Goal: Transaction & Acquisition: Subscribe to service/newsletter

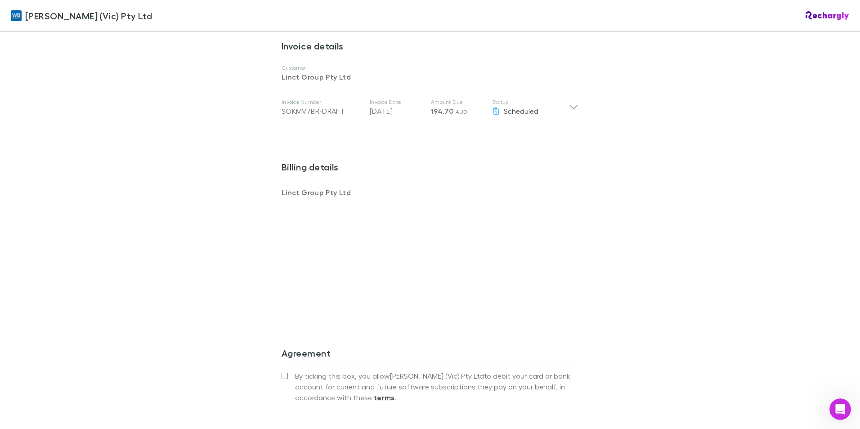
scroll to position [495, 0]
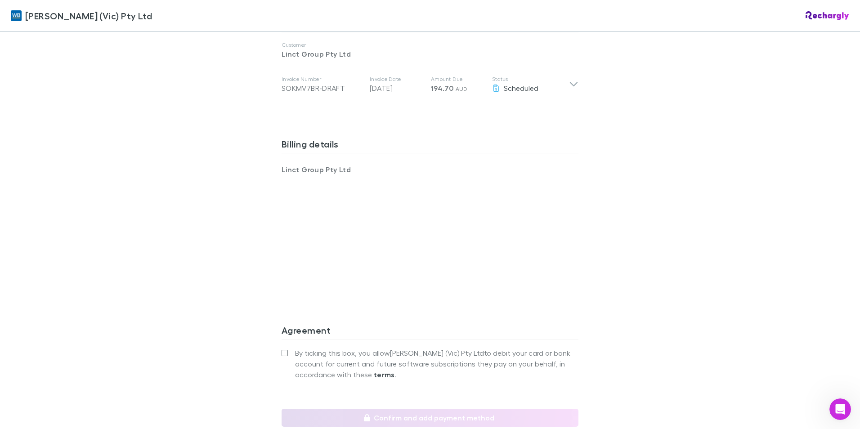
click at [183, 209] on div "[PERSON_NAME] (Vic) Pty Ltd [PERSON_NAME] (Vic) Pty Ltd Software subscriptions …" at bounding box center [430, 214] width 860 height 429
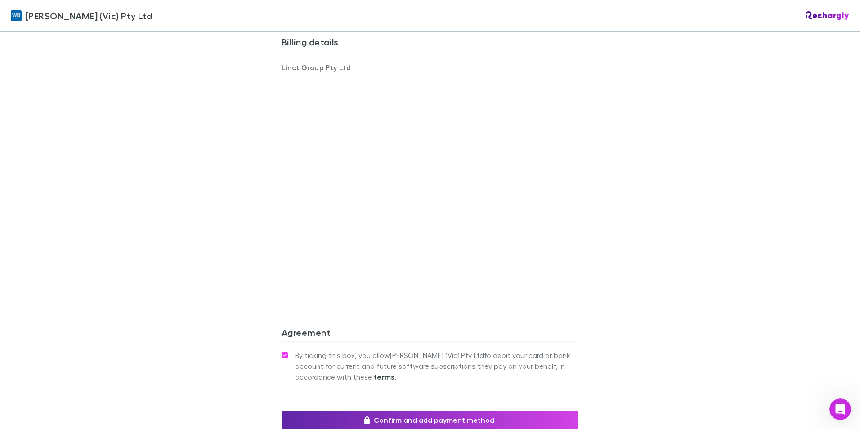
scroll to position [507, 0]
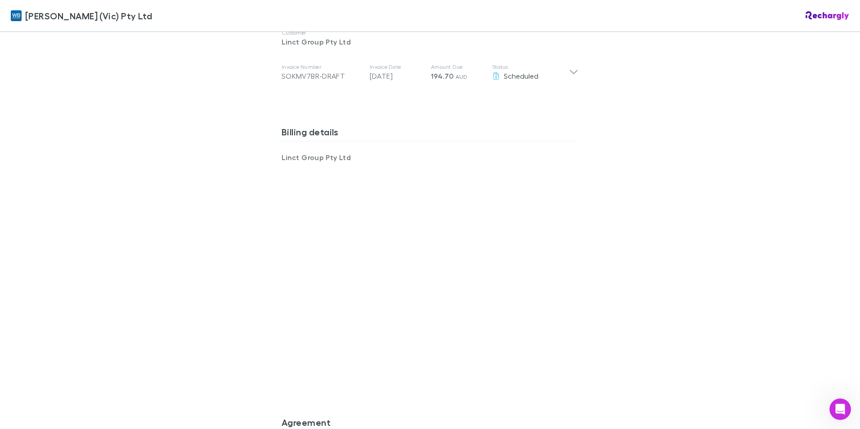
click at [259, 174] on div "[PERSON_NAME] (Vic) Pty Ltd [PERSON_NAME] (Vic) Pty Ltd Software subscriptions …" at bounding box center [430, 214] width 860 height 429
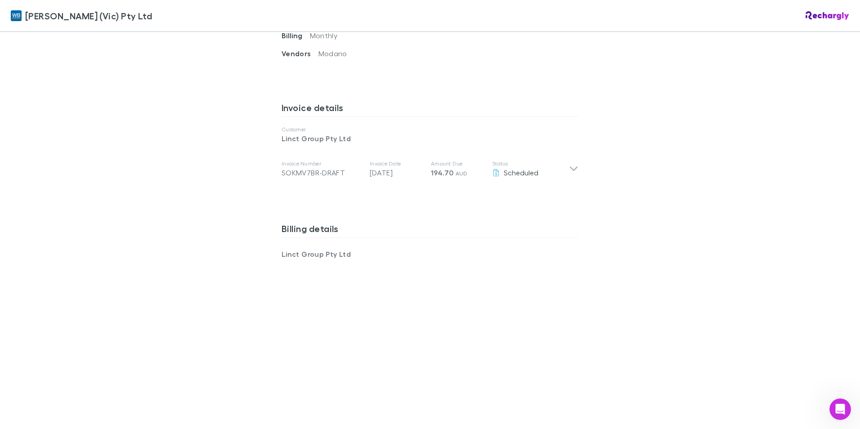
scroll to position [327, 0]
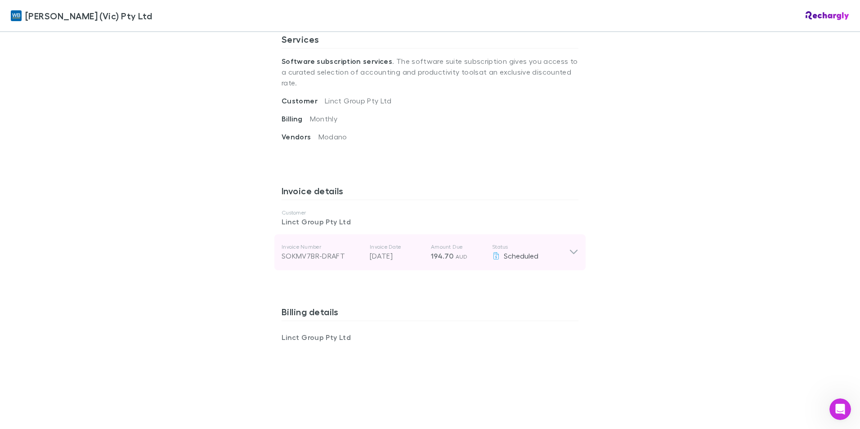
click at [571, 250] on icon at bounding box center [574, 252] width 8 height 4
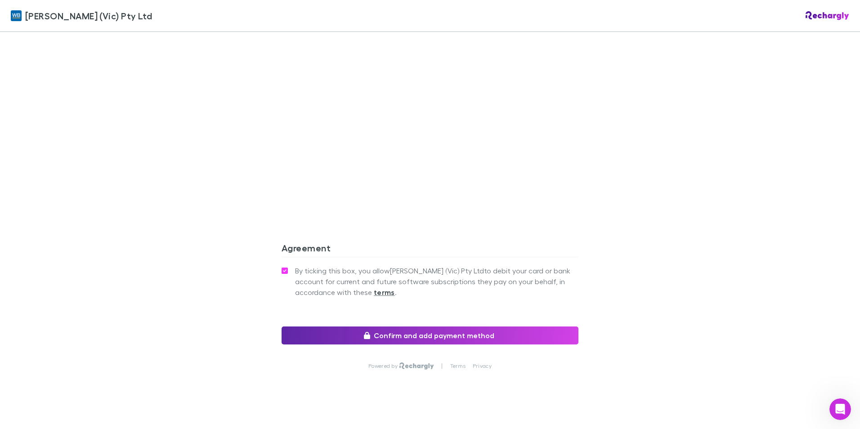
scroll to position [683, 0]
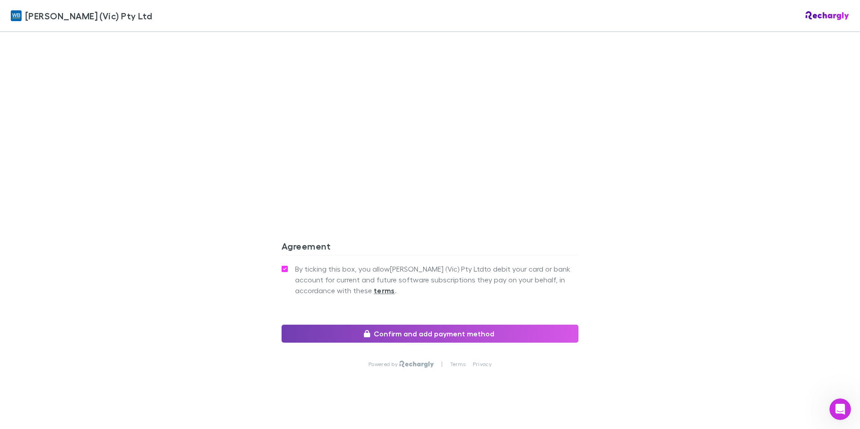
click at [462, 325] on button "Confirm and add payment method" at bounding box center [429, 334] width 297 height 18
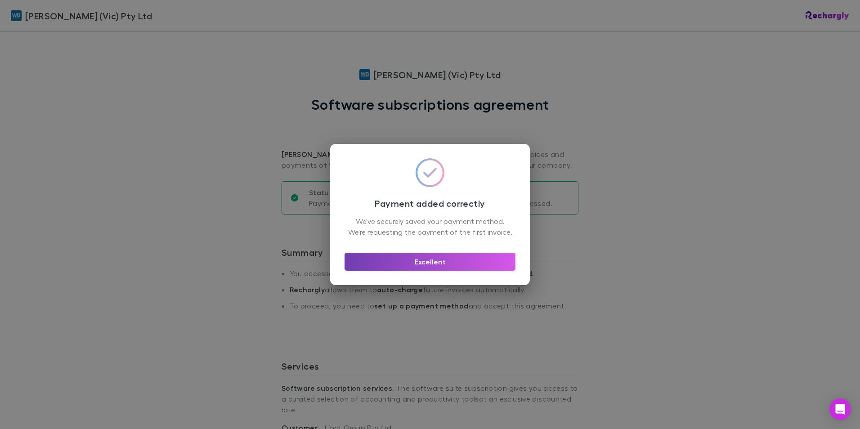
click at [434, 265] on button "Excellent" at bounding box center [429, 262] width 171 height 18
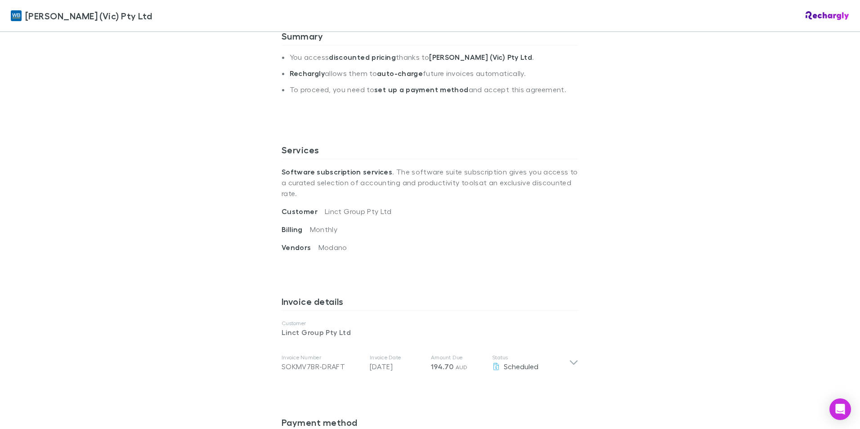
scroll to position [306, 0]
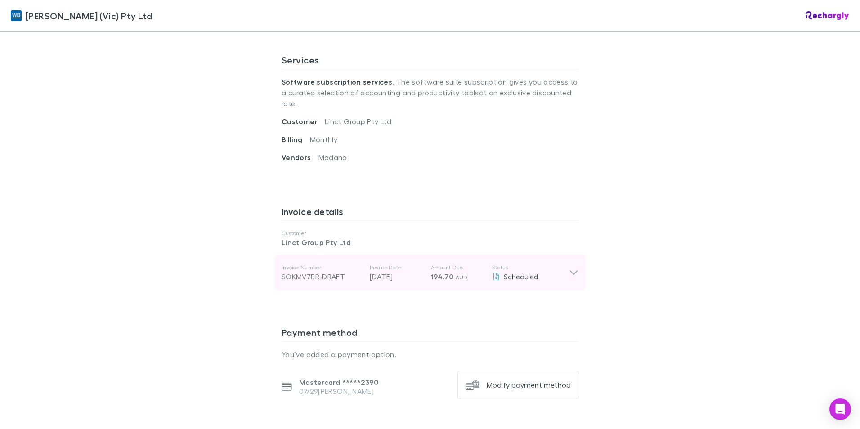
click at [569, 267] on icon at bounding box center [573, 272] width 9 height 11
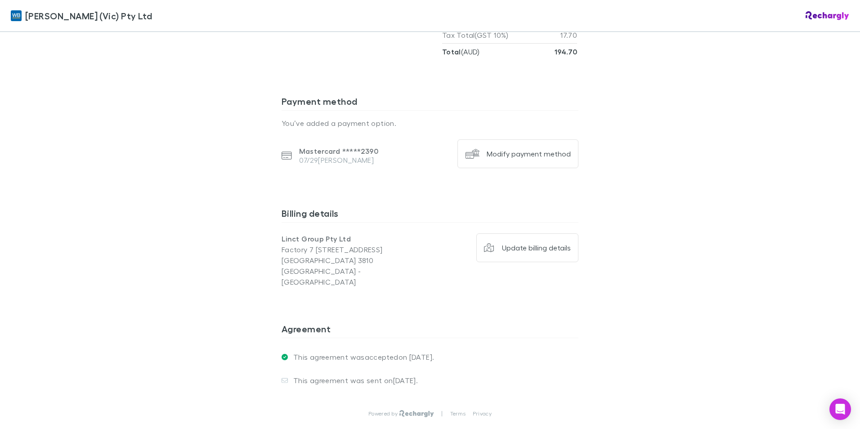
scroll to position [710, 0]
